Goal: Information Seeking & Learning: Learn about a topic

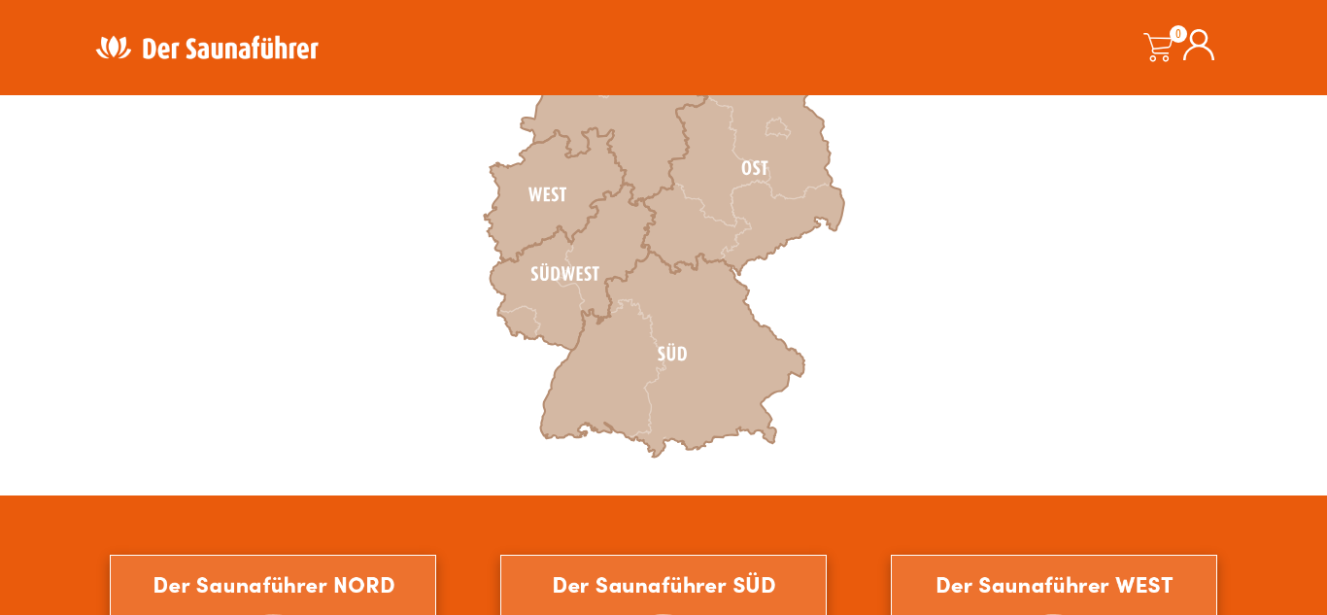
scroll to position [773, 0]
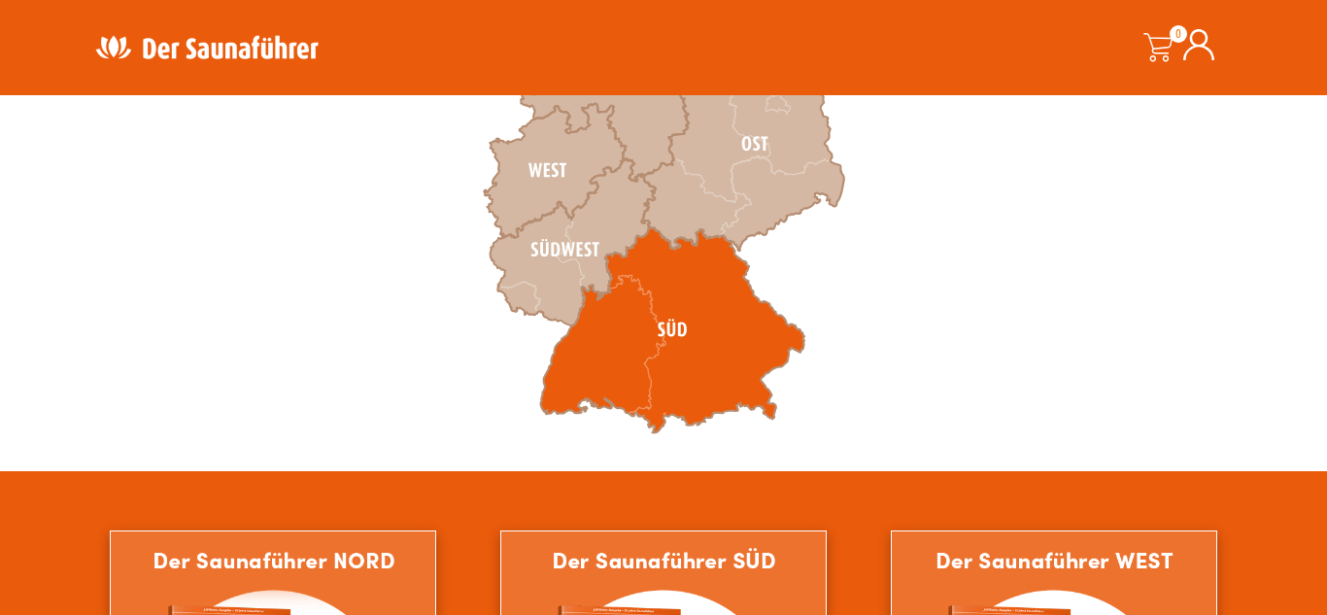
click at [672, 327] on icon at bounding box center [672, 330] width 264 height 206
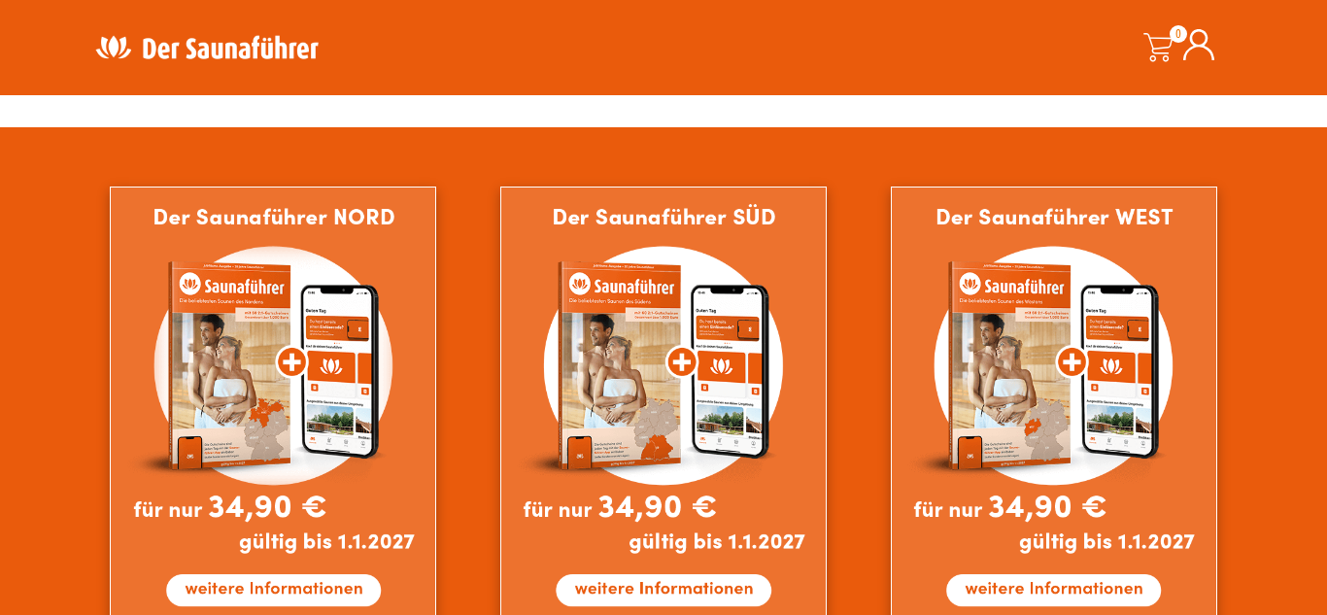
scroll to position [1128, 0]
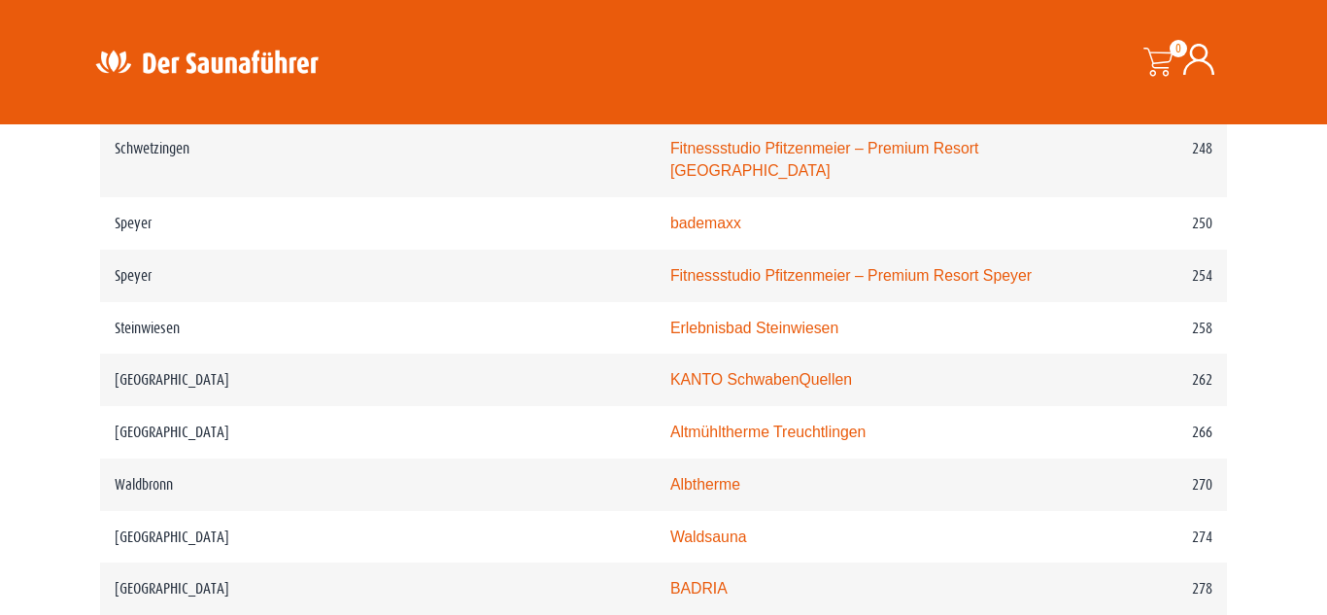
scroll to position [4276, 0]
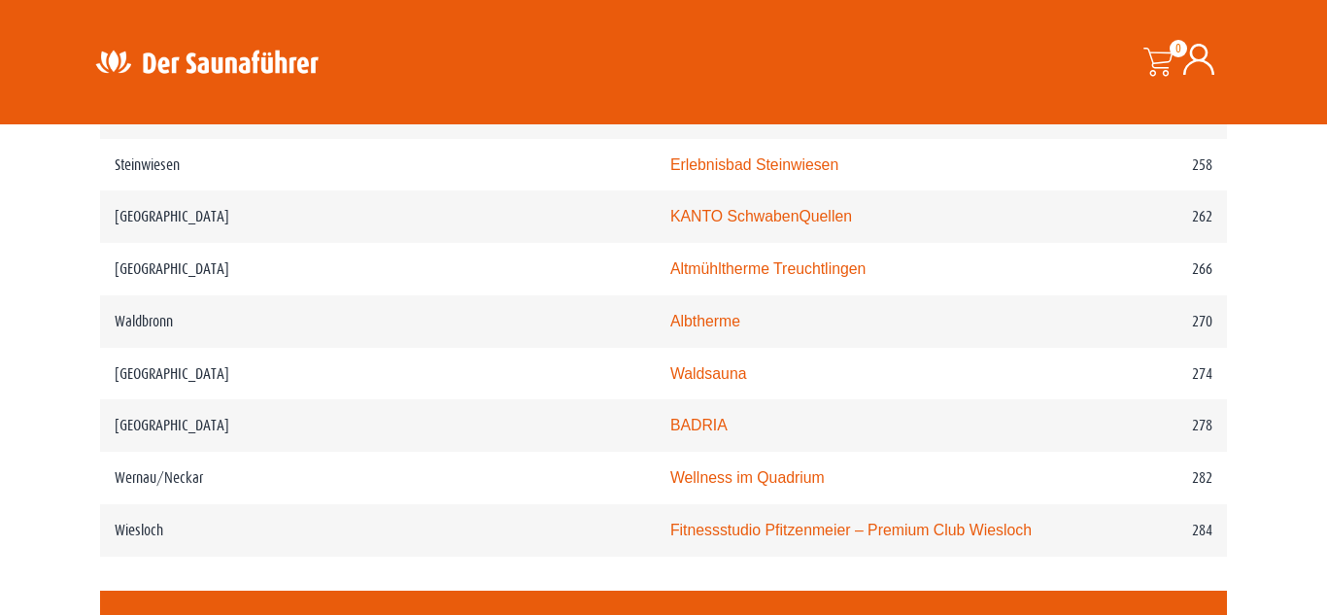
scroll to position [4429, 0]
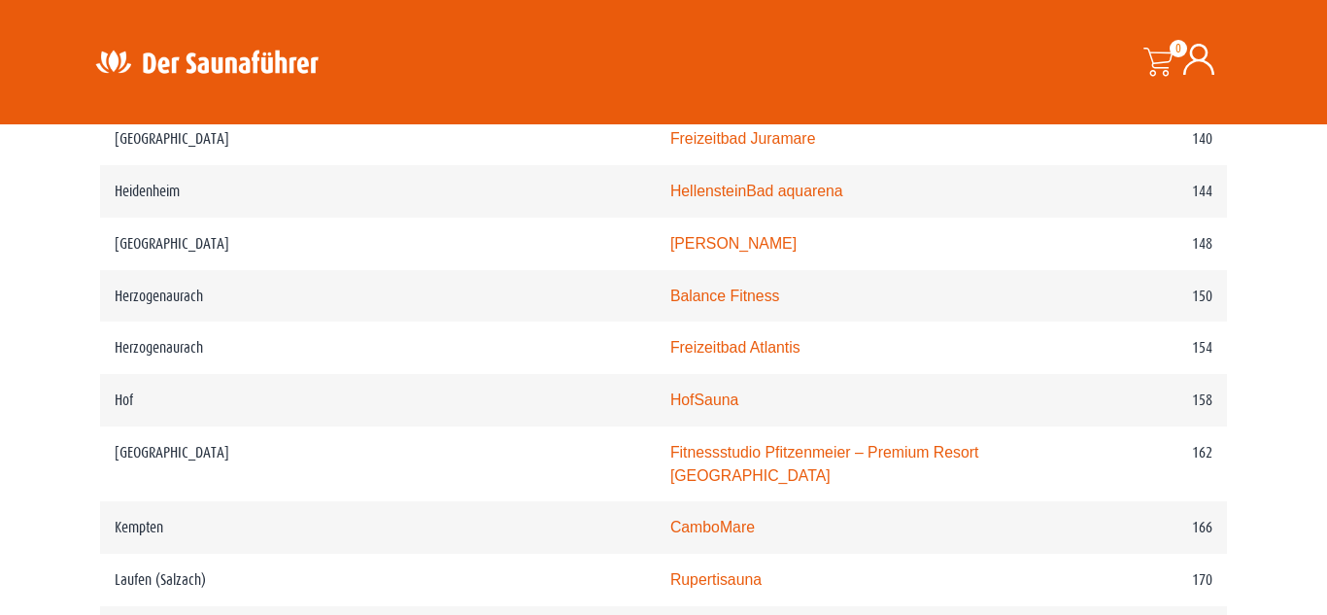
scroll to position [2671, 0]
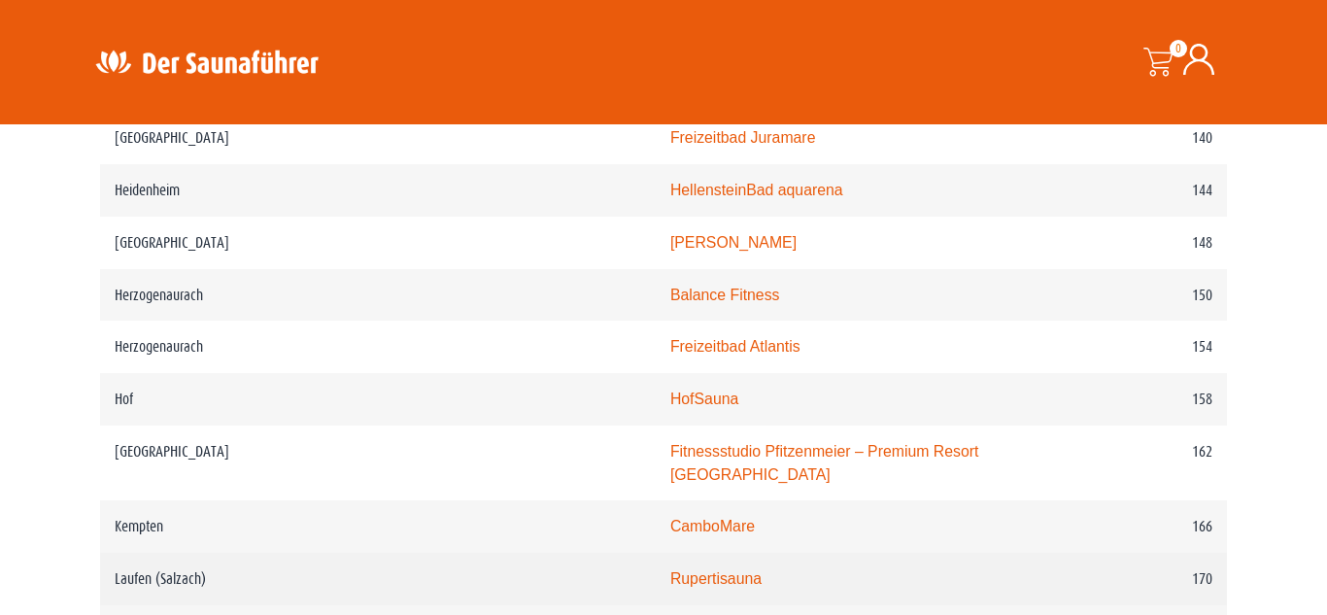
click at [670, 570] on link "Rupertisauna" at bounding box center [715, 578] width 91 height 17
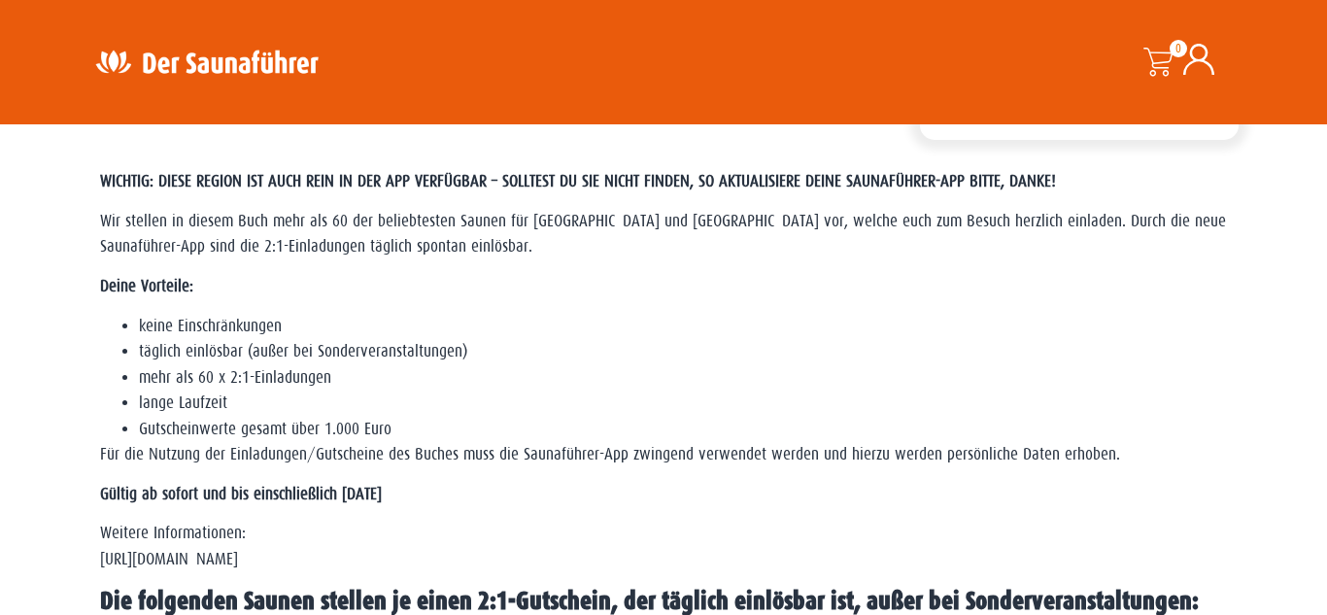
scroll to position [532, 0]
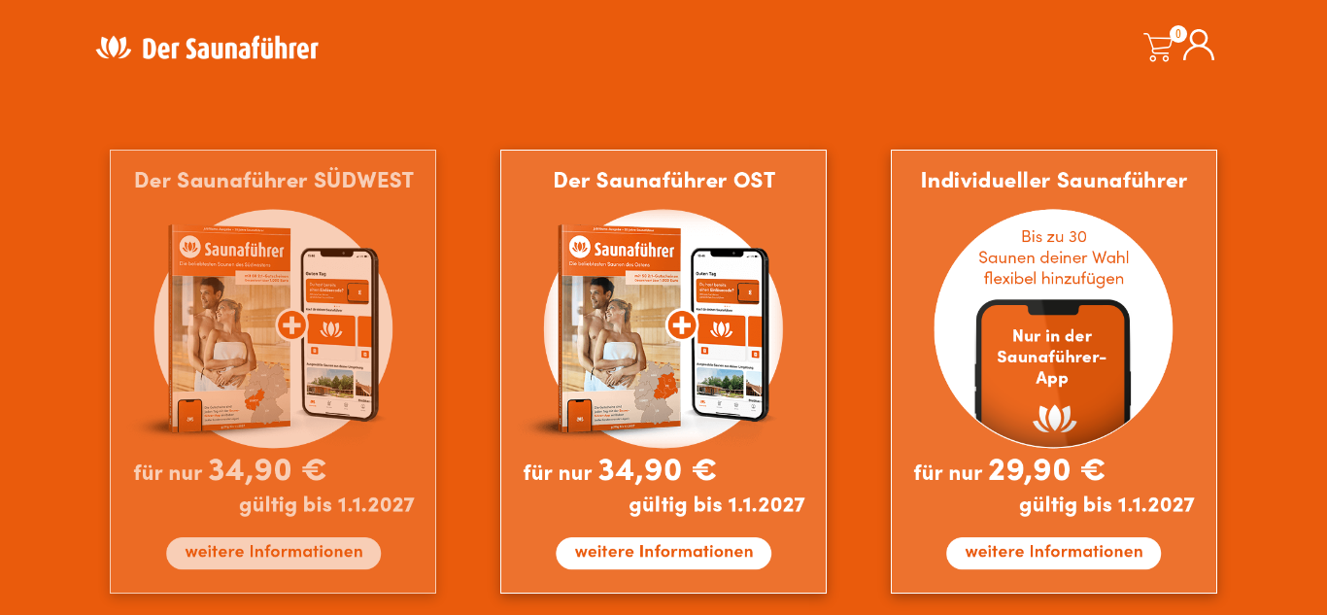
scroll to position [1703, 0]
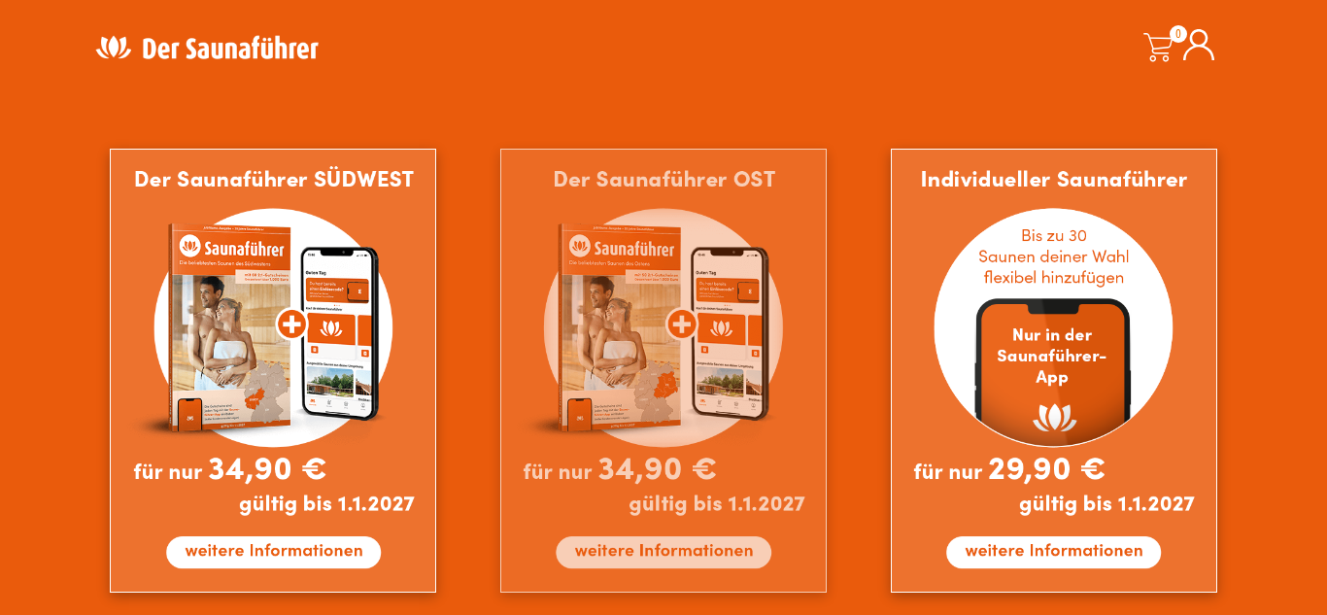
click at [644, 553] on img at bounding box center [663, 371] width 326 height 444
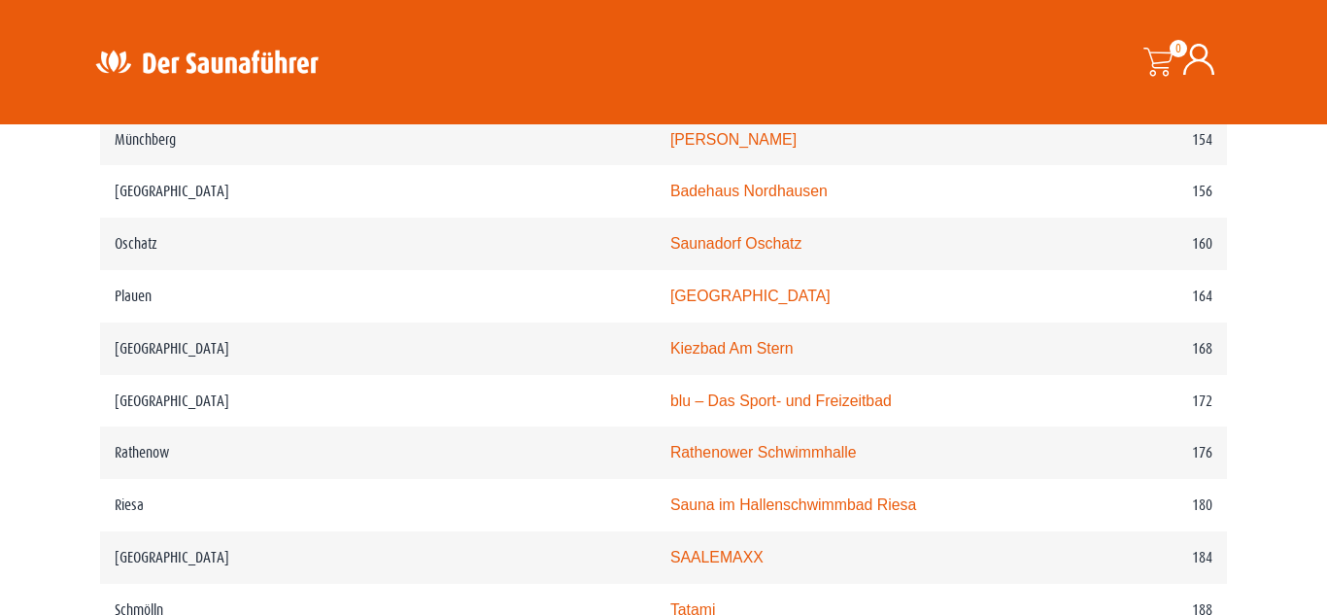
scroll to position [2824, 0]
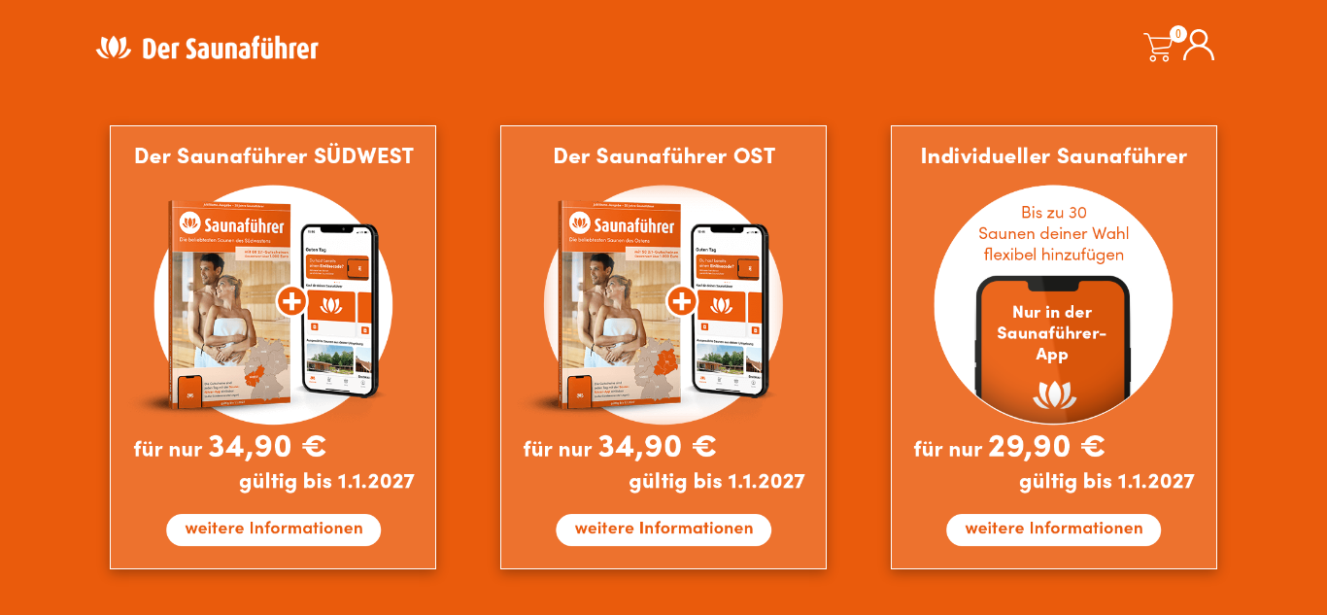
scroll to position [1786, 0]
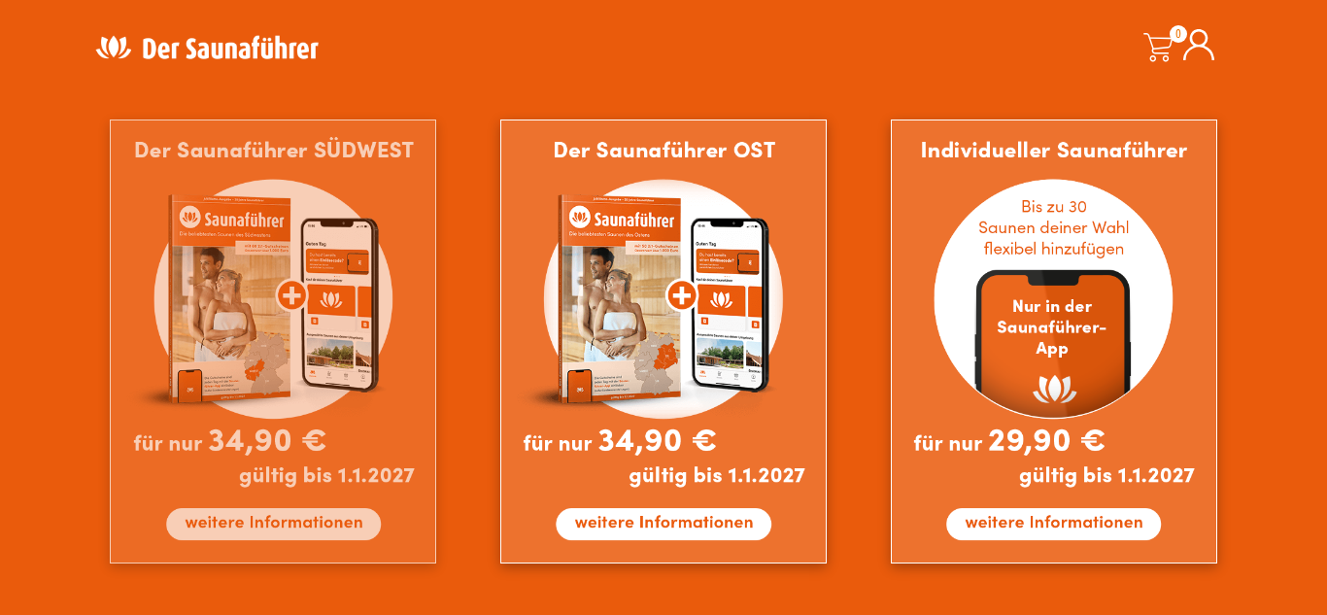
click at [285, 527] on img at bounding box center [273, 342] width 326 height 444
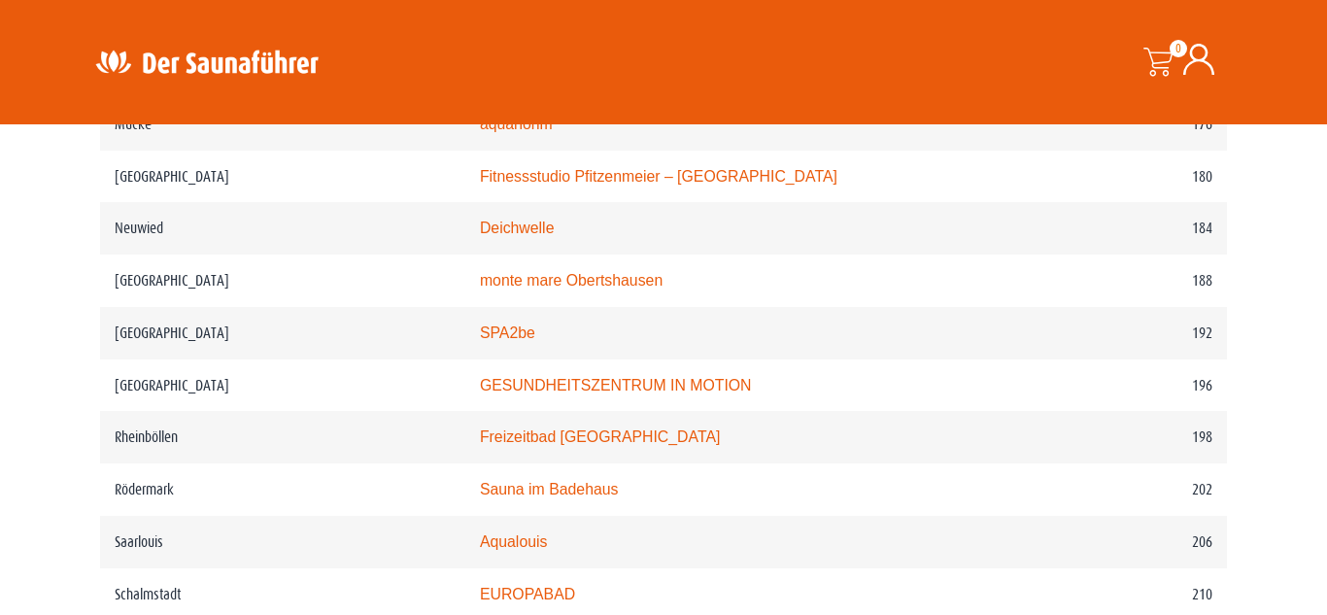
scroll to position [3302, 0]
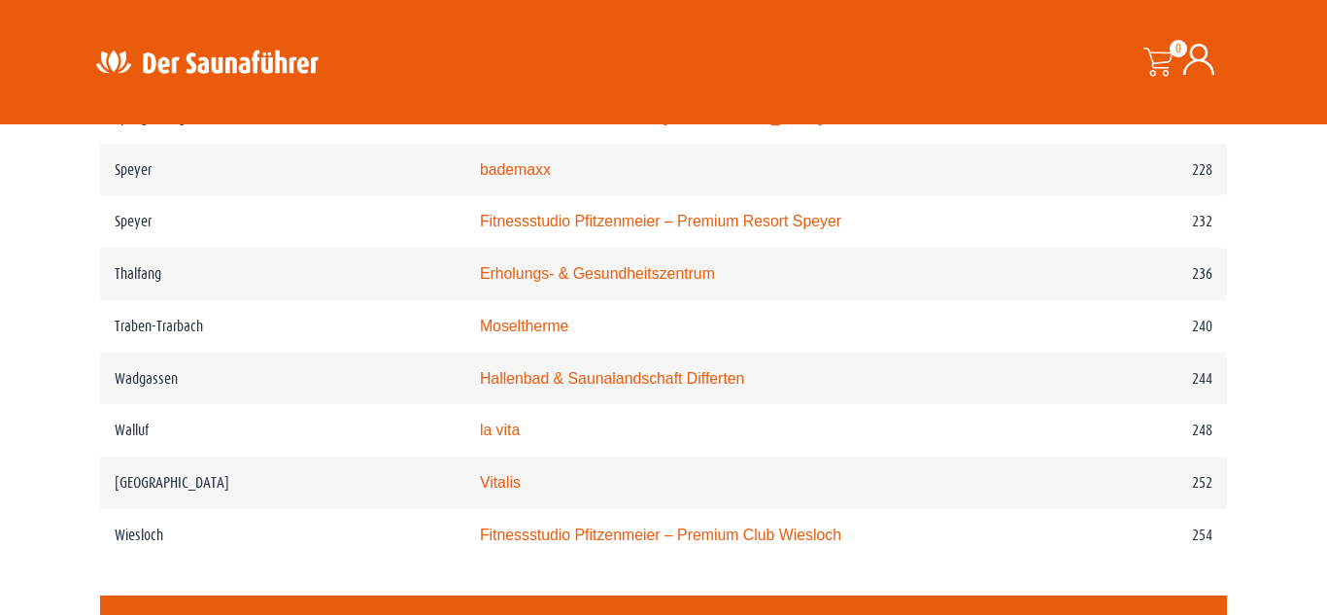
scroll to position [3983, 0]
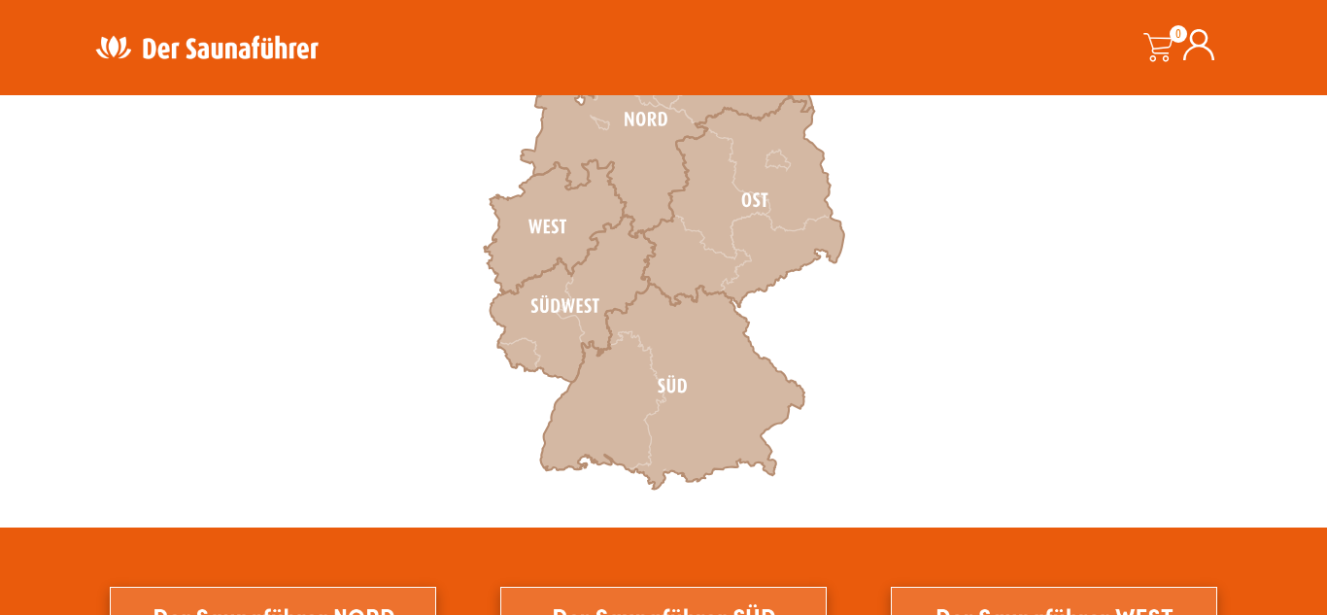
scroll to position [728, 0]
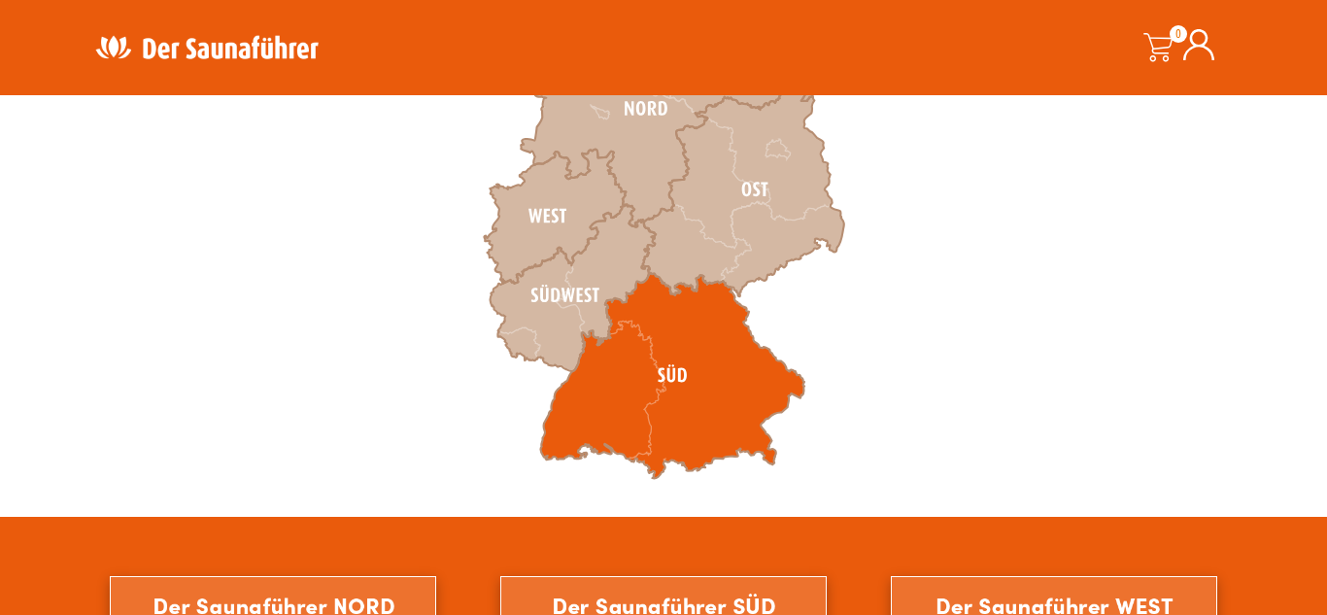
click at [689, 373] on icon at bounding box center [672, 376] width 264 height 206
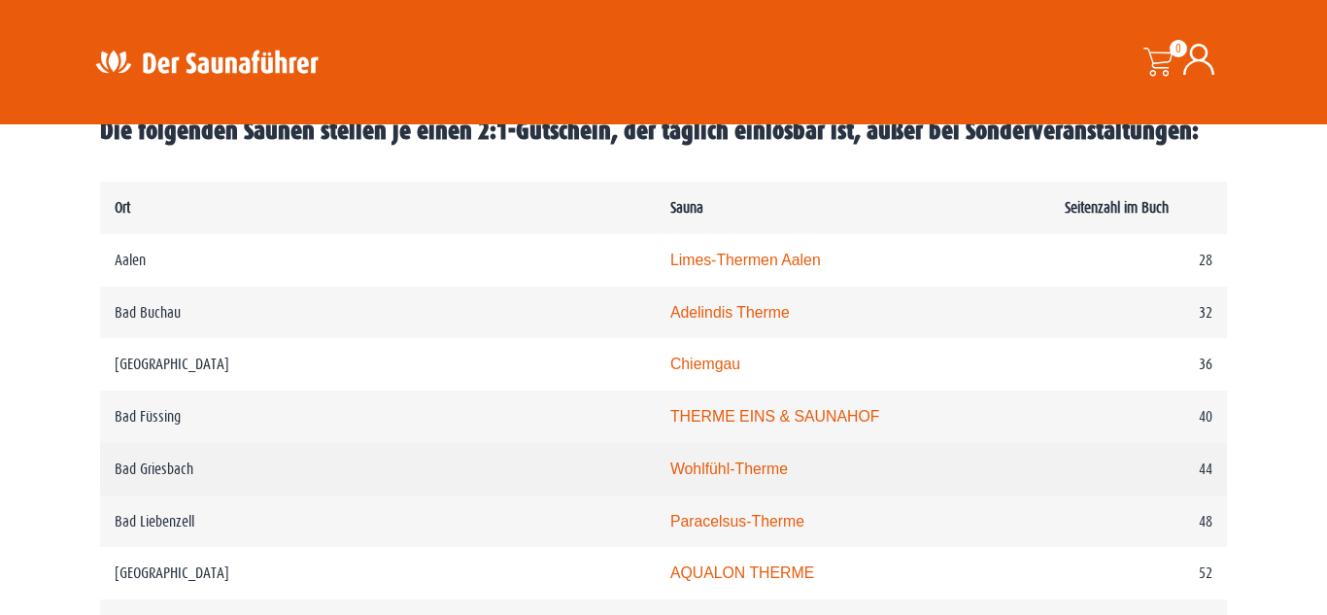
scroll to position [972, 0]
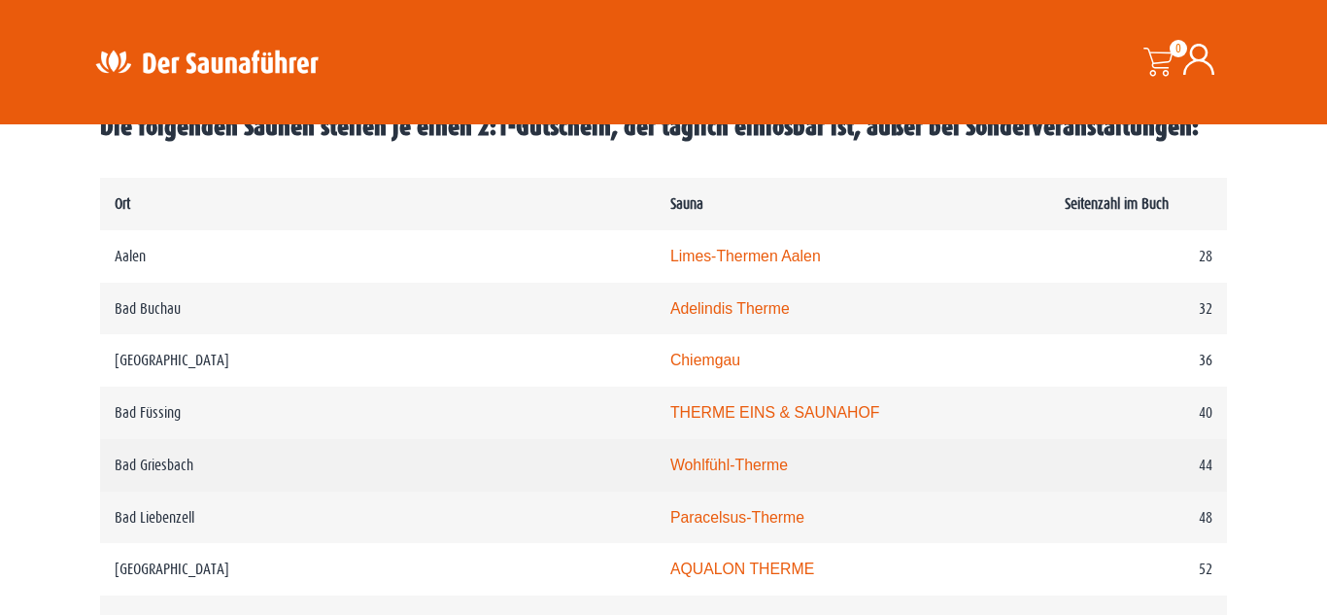
click at [670, 471] on link "Wohlfühl-Therme" at bounding box center [729, 465] width 118 height 17
